Goal: Information Seeking & Learning: Learn about a topic

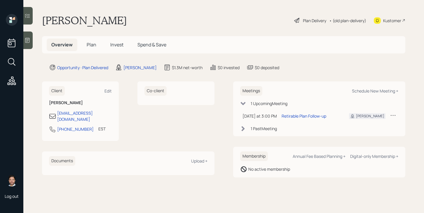
click at [88, 46] on span "Plan" at bounding box center [92, 44] width 10 height 6
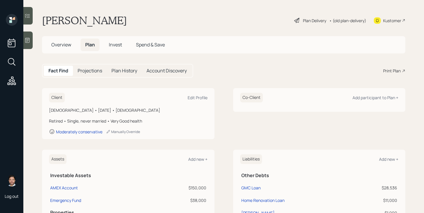
click at [120, 46] on span "Invest" at bounding box center [115, 44] width 13 height 6
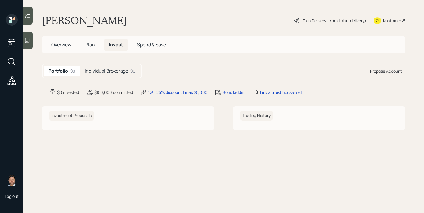
click at [97, 74] on h5 "Individual Brokerage" at bounding box center [106, 71] width 43 height 6
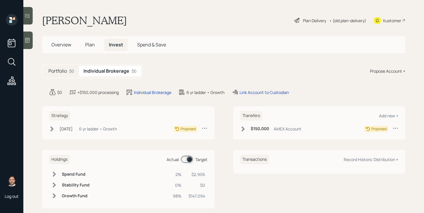
click at [71, 73] on div "$0" at bounding box center [71, 71] width 5 height 6
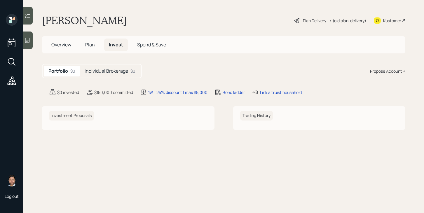
click at [69, 46] on span "Overview" at bounding box center [61, 44] width 20 height 6
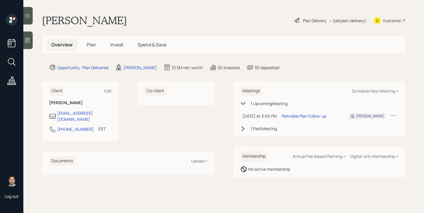
click at [89, 46] on span "Plan" at bounding box center [92, 44] width 10 height 6
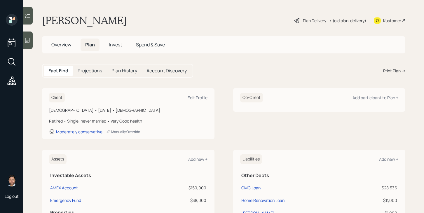
click at [69, 45] on span "Overview" at bounding box center [61, 44] width 20 height 6
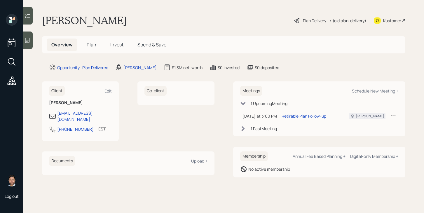
click at [96, 48] on span "Plan" at bounding box center [92, 44] width 10 height 6
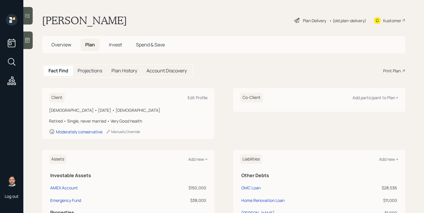
click at [314, 21] on div "Plan Delivery" at bounding box center [314, 21] width 23 height 6
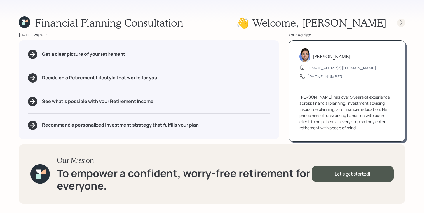
click at [403, 22] on icon at bounding box center [401, 23] width 6 height 6
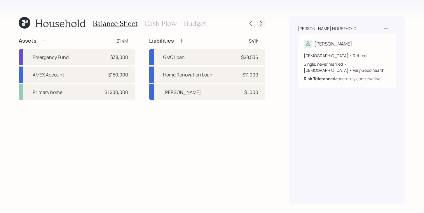
click at [259, 20] on icon at bounding box center [261, 23] width 6 height 6
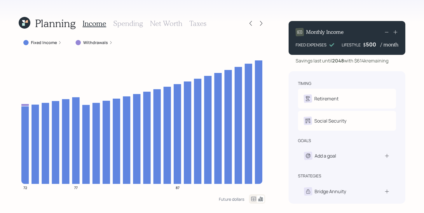
click at [167, 25] on h3 "Net Worth" at bounding box center [166, 23] width 32 height 8
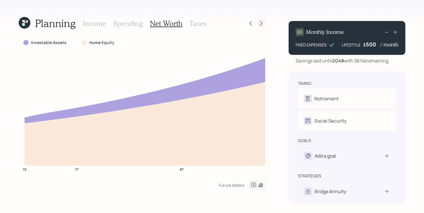
click at [261, 22] on icon at bounding box center [261, 23] width 6 height 6
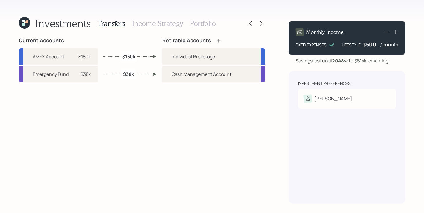
click at [141, 25] on h3 "Income Strategy" at bounding box center [157, 23] width 51 height 8
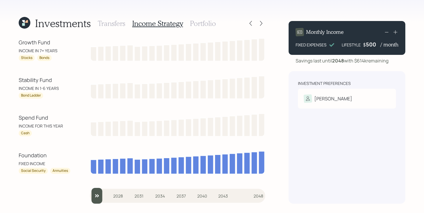
click at [208, 20] on h3 "Portfolio" at bounding box center [203, 23] width 26 height 8
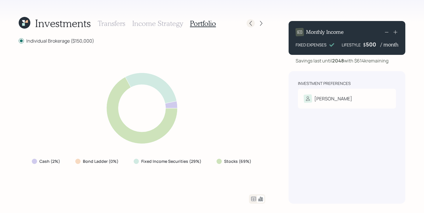
click at [248, 23] on icon at bounding box center [251, 23] width 6 height 6
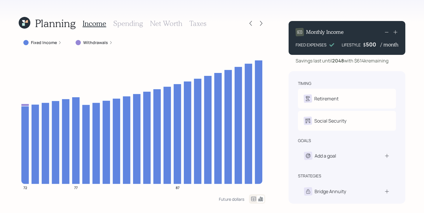
click at [163, 22] on h3 "Net Worth" at bounding box center [166, 23] width 32 height 8
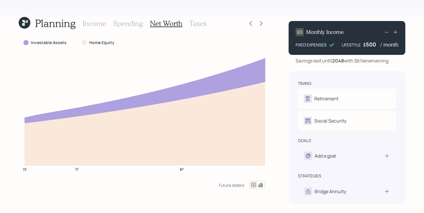
click at [103, 26] on h3 "Income" at bounding box center [95, 23] width 24 height 8
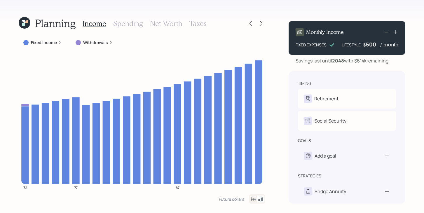
click at [54, 43] on label "Fixed Income" at bounding box center [44, 43] width 26 height 6
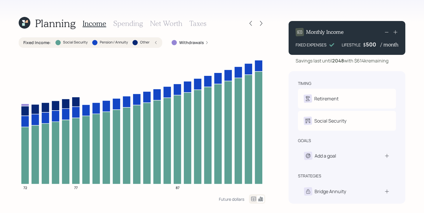
click at [54, 43] on div "Fixed Income : Social Security Pension / Annuity Other" at bounding box center [90, 43] width 134 height 6
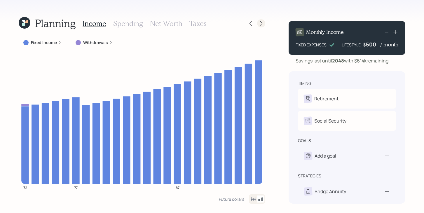
click at [258, 25] on div at bounding box center [261, 23] width 8 height 8
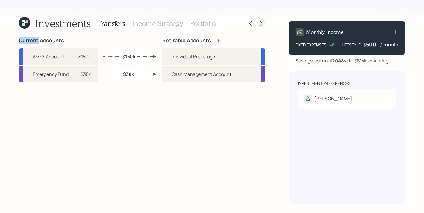
click at [258, 25] on icon at bounding box center [261, 23] width 6 height 6
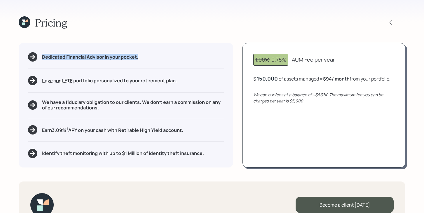
click at [258, 25] on div "Pricing" at bounding box center [212, 22] width 387 height 13
click at [218, 35] on div "Pricing Dedicated Financial Advisor in your pocket. Low-cost ETF Retirable uses…" at bounding box center [212, 106] width 424 height 213
click at [275, 77] on div "150000" at bounding box center [267, 78] width 20 height 7
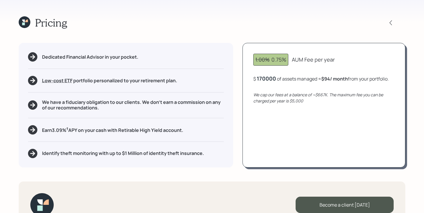
click at [285, 164] on div "1.00% 0.75% AUM Fee per year $ 170000 of assets managed ≈ $94 / month from your…" at bounding box center [323, 105] width 163 height 124
drag, startPoint x: 305, startPoint y: 109, endPoint x: 291, endPoint y: 109, distance: 14.6
click at [291, 104] on div "We cap our fees at a balance of ~$667K. The maximum fee you can be charged per …" at bounding box center [323, 98] width 141 height 12
click at [285, 143] on div "1.00% 0.75% AUM Fee per year $ 170,000 of assets managed ≈ $106 / month from yo…" at bounding box center [323, 105] width 163 height 124
click at [20, 21] on icon at bounding box center [25, 22] width 12 height 12
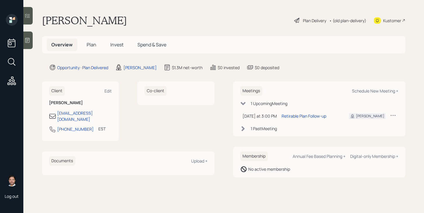
click at [300, 19] on div "Plan Delivery" at bounding box center [310, 20] width 33 height 7
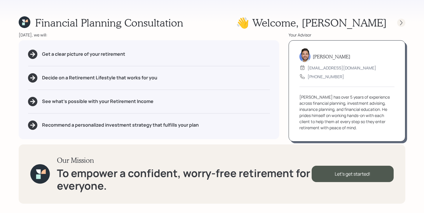
click at [402, 23] on icon at bounding box center [401, 23] width 6 height 6
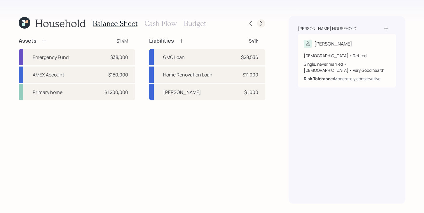
click at [263, 23] on icon at bounding box center [261, 23] width 6 height 6
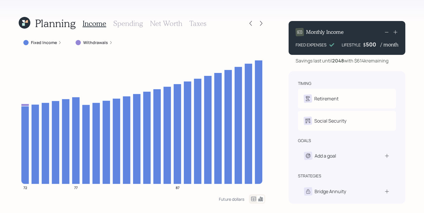
click at [130, 25] on h3 "Spending" at bounding box center [128, 23] width 30 height 8
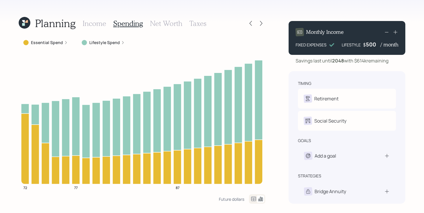
click at [163, 25] on h3 "Net Worth" at bounding box center [166, 23] width 32 height 8
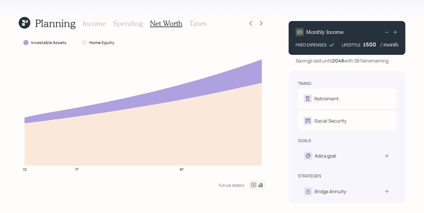
click at [51, 43] on label "Investable Assets" at bounding box center [49, 43] width 36 height 6
click at [39, 42] on label "Investable Assets" at bounding box center [49, 43] width 36 height 6
click at [260, 27] on div at bounding box center [256, 23] width 19 height 8
click at [262, 22] on icon at bounding box center [261, 23] width 6 height 6
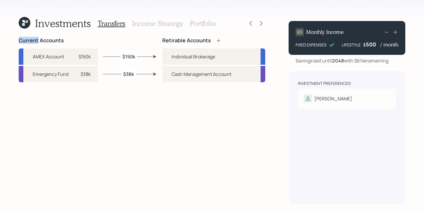
click at [262, 22] on icon at bounding box center [261, 23] width 6 height 6
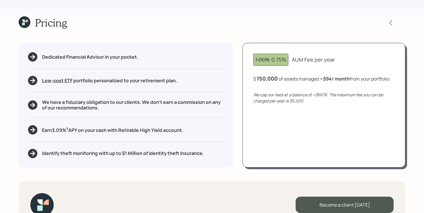
scroll to position [18, 0]
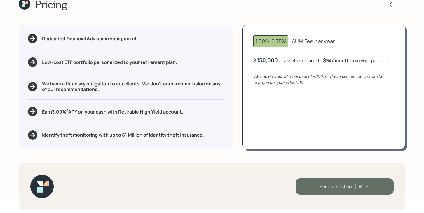
click at [316, 184] on div "Become a client [DATE]" at bounding box center [345, 186] width 98 height 16
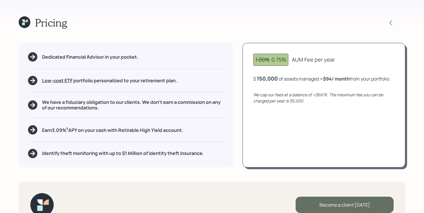
click at [337, 203] on div "Become a client [DATE]" at bounding box center [345, 205] width 98 height 16
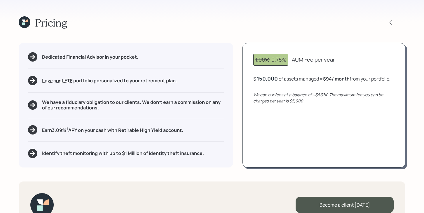
click at [24, 24] on icon at bounding box center [23, 23] width 3 height 3
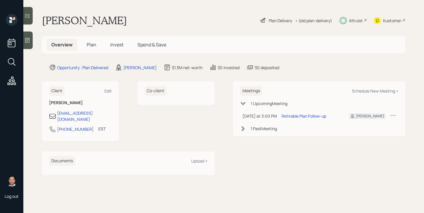
click at [122, 46] on span "Invest" at bounding box center [116, 44] width 13 height 6
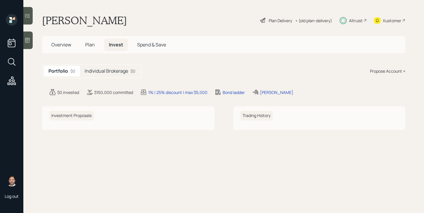
click at [355, 18] on div "Altruist" at bounding box center [356, 21] width 14 height 6
click at [106, 70] on h5 "Individual Brokerage" at bounding box center [106, 71] width 43 height 6
